Goal: Transaction & Acquisition: Purchase product/service

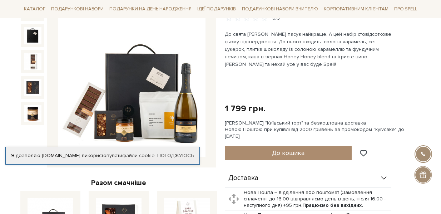
scroll to position [99, 0]
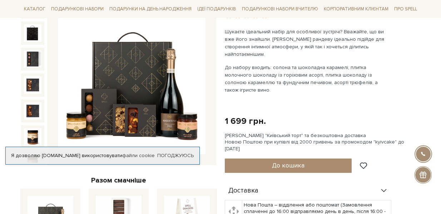
scroll to position [100, 0]
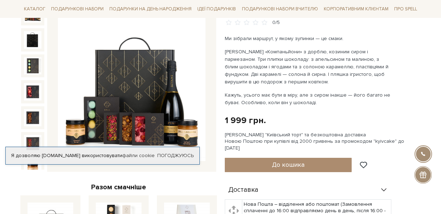
scroll to position [87, 0]
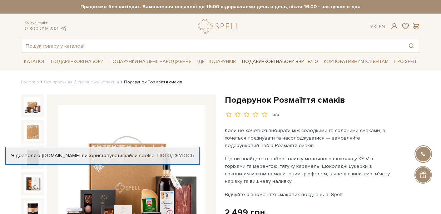
click at [269, 60] on link "Подарункові набори Вчителю" at bounding box center [280, 61] width 82 height 12
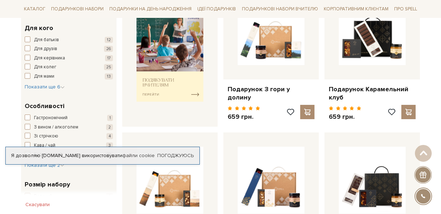
scroll to position [298, 0]
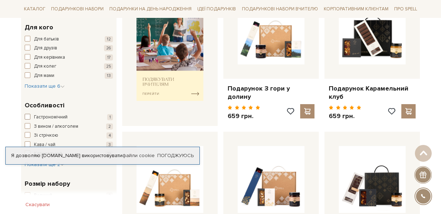
click at [27, 116] on span "button" at bounding box center [28, 117] width 6 height 6
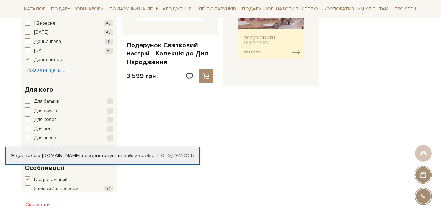
scroll to position [220, 0]
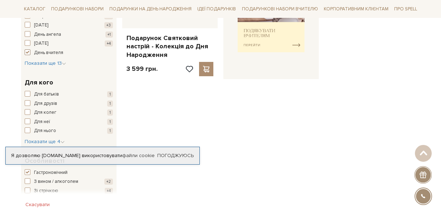
click at [28, 52] on span "button" at bounding box center [28, 52] width 6 height 6
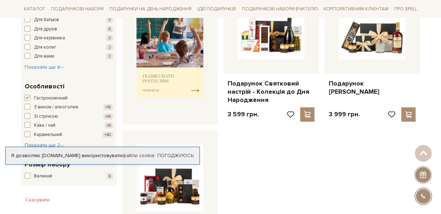
scroll to position [309, 0]
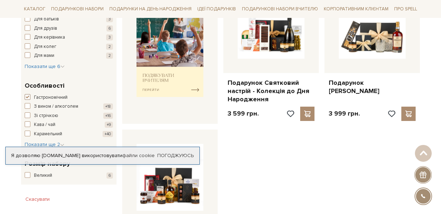
click at [26, 97] on span "button" at bounding box center [28, 97] width 6 height 6
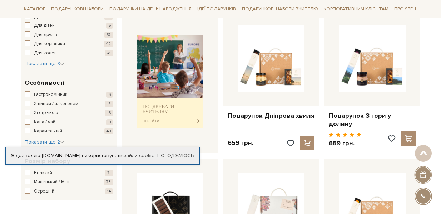
scroll to position [285, 0]
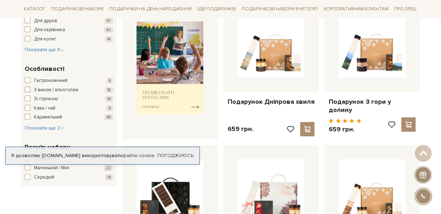
click at [29, 90] on span "button" at bounding box center [28, 90] width 6 height 6
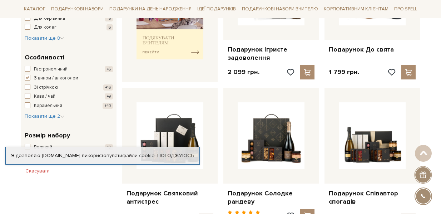
scroll to position [344, 0]
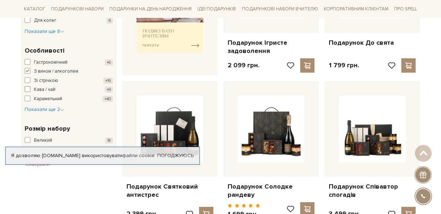
click at [28, 88] on span "button" at bounding box center [28, 89] width 6 height 6
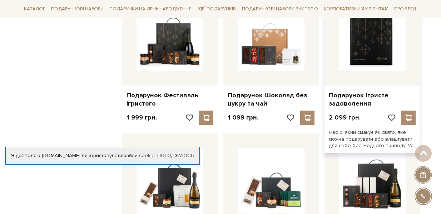
scroll to position [576, 0]
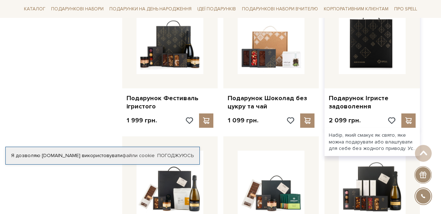
click at [379, 39] on img at bounding box center [372, 40] width 67 height 67
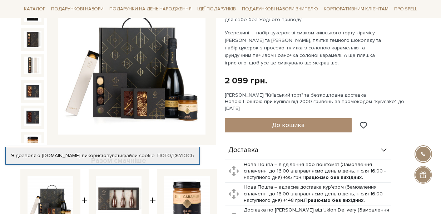
scroll to position [128, 0]
